Goal: Information Seeking & Learning: Learn about a topic

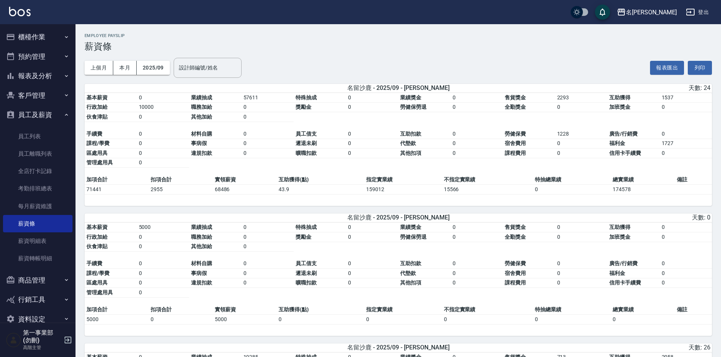
scroll to position [664, 0]
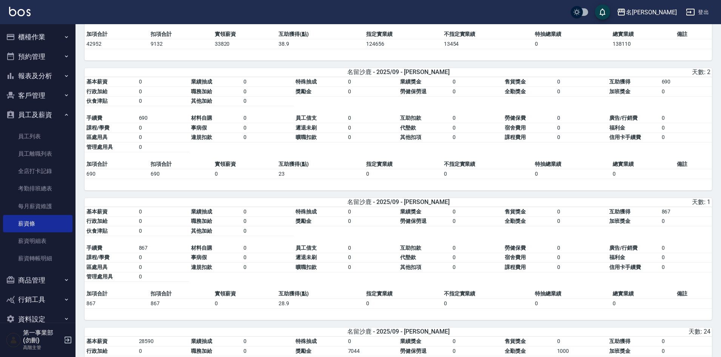
click at [486, 10] on div "名[PERSON_NAME]出" at bounding box center [360, 12] width 721 height 24
click at [174, 131] on td "0" at bounding box center [163, 128] width 52 height 10
click at [51, 79] on button "報表及分析" at bounding box center [37, 76] width 69 height 20
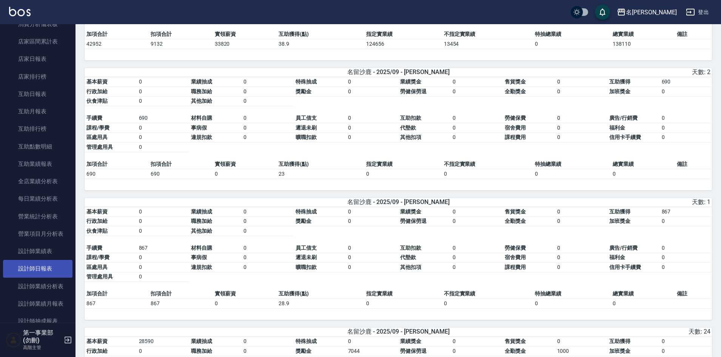
scroll to position [151, 0]
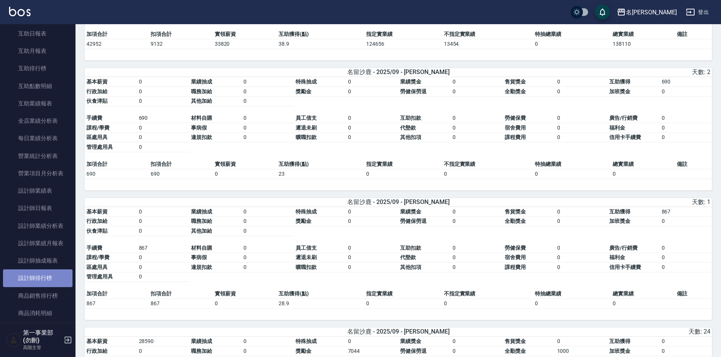
click at [51, 273] on link "設計師排行榜" at bounding box center [37, 277] width 69 height 17
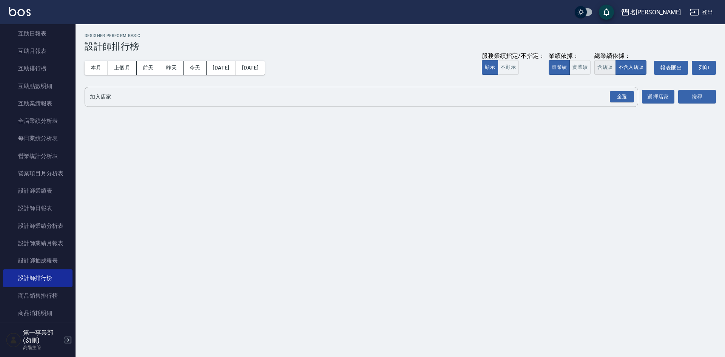
click at [605, 71] on button "含店販" at bounding box center [604, 67] width 21 height 15
click at [625, 97] on div "全選" at bounding box center [622, 97] width 24 height 12
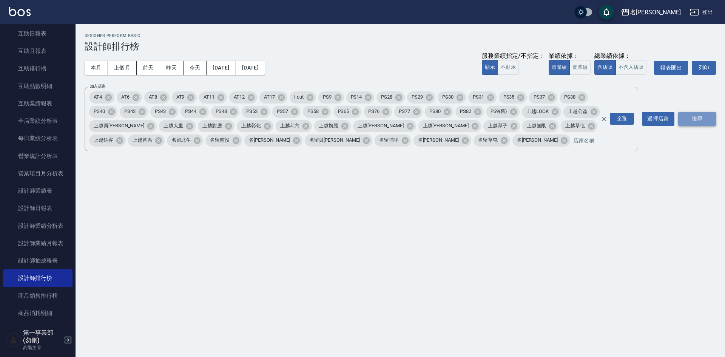
click at [706, 121] on button "搜尋" at bounding box center [697, 119] width 38 height 14
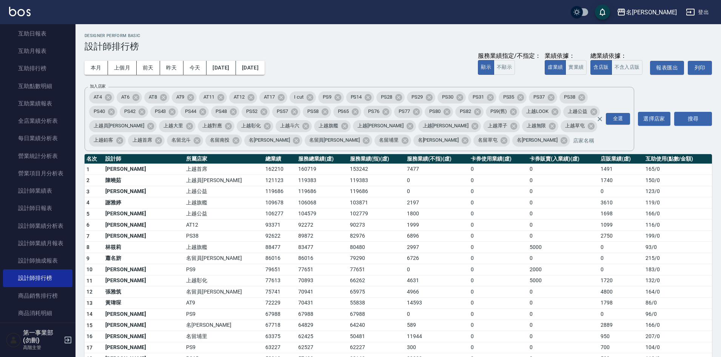
click at [405, 278] on td "4631" at bounding box center [437, 280] width 64 height 11
